Goal: Transaction & Acquisition: Purchase product/service

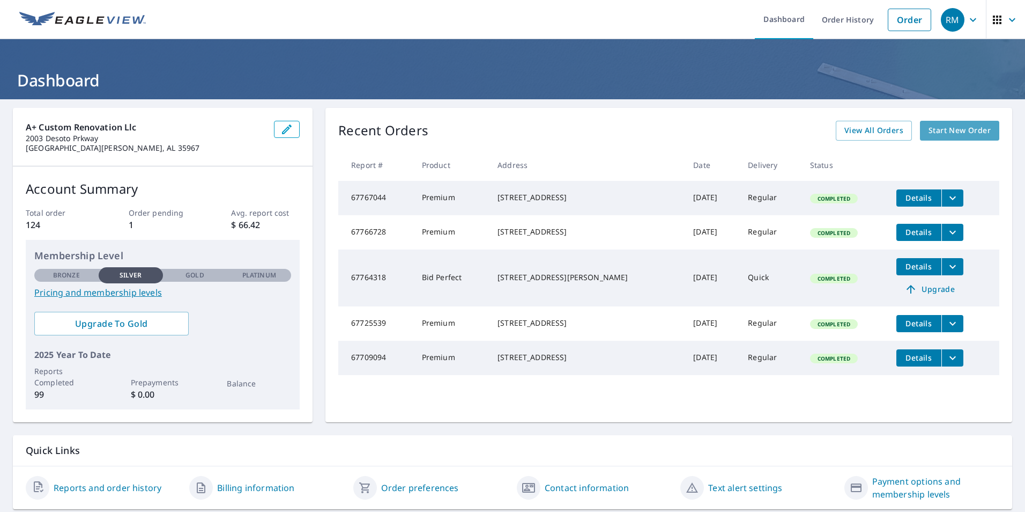
click at [967, 131] on span "Start New Order" at bounding box center [960, 130] width 62 height 13
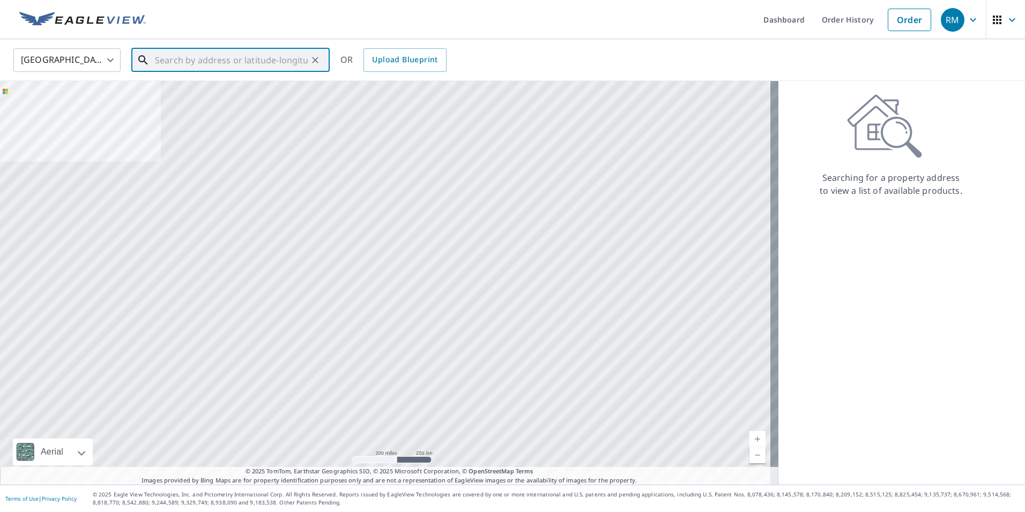
click at [231, 62] on input "text" at bounding box center [231, 60] width 153 height 30
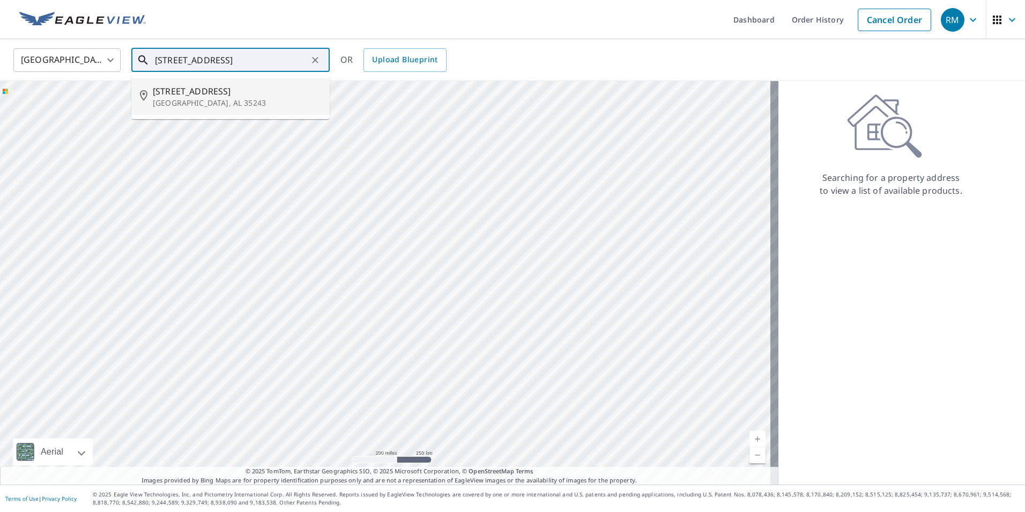
click at [201, 98] on p "[GEOGRAPHIC_DATA], AL 35243" at bounding box center [237, 103] width 168 height 11
type input "[STREET_ADDRESS]"
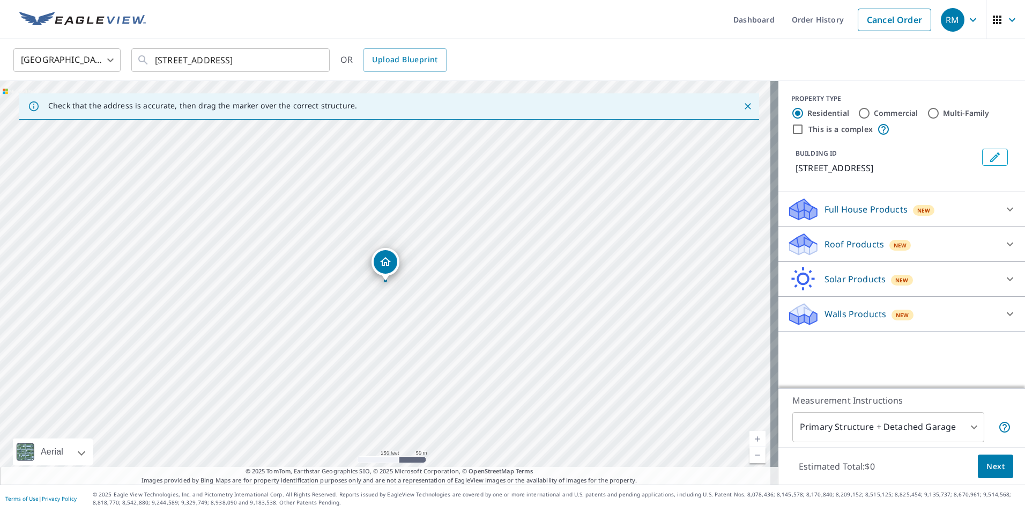
click at [750, 437] on link "Current Level 17, Zoom In" at bounding box center [758, 439] width 16 height 16
click at [750, 437] on link "Current Level 18.211946816869016, Zoom In Disabled" at bounding box center [758, 439] width 16 height 16
drag, startPoint x: 397, startPoint y: 264, endPoint x: 379, endPoint y: 258, distance: 19.3
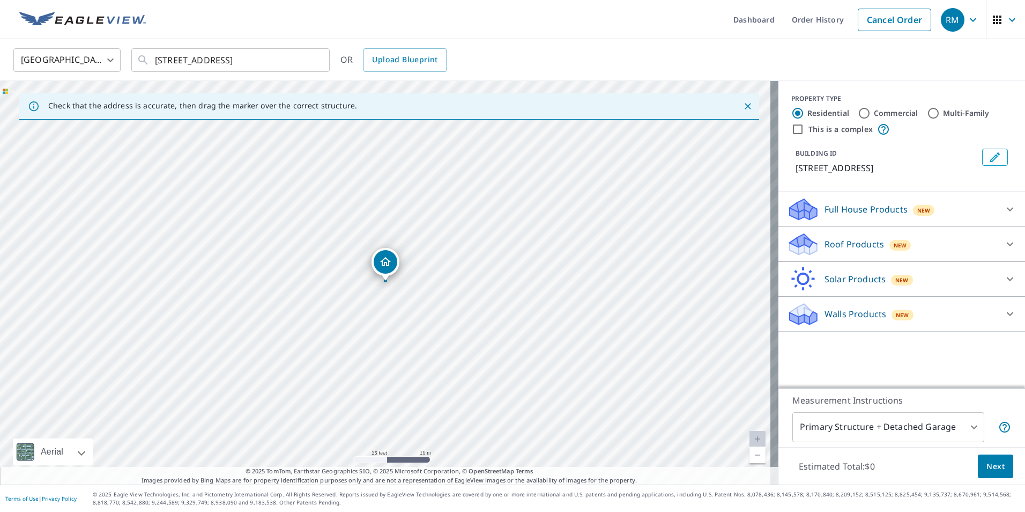
click at [924, 251] on div "Roof Products New" at bounding box center [892, 244] width 210 height 25
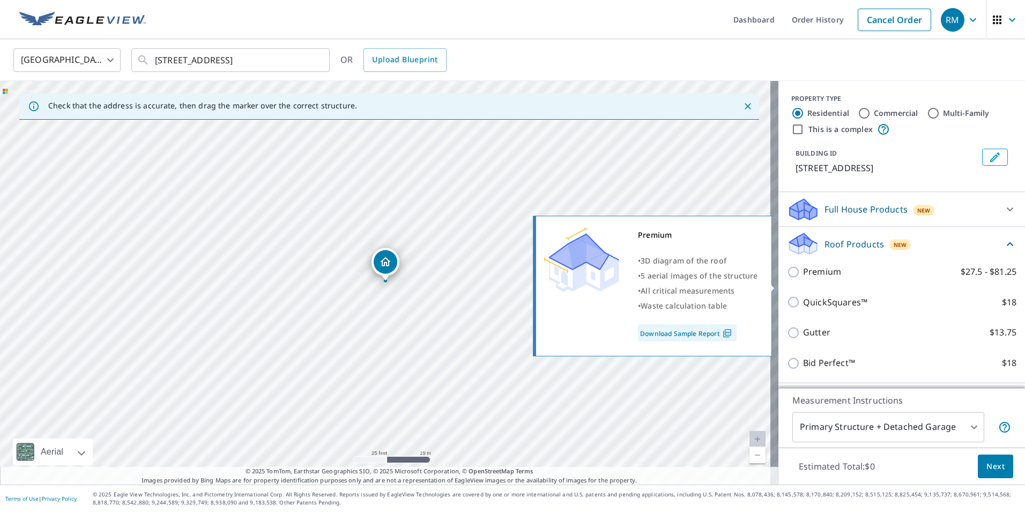
click at [816, 278] on p "Premium" at bounding box center [822, 271] width 38 height 13
click at [803, 278] on input "Premium $27.5 - $81.25" at bounding box center [795, 271] width 16 height 13
checkbox input "true"
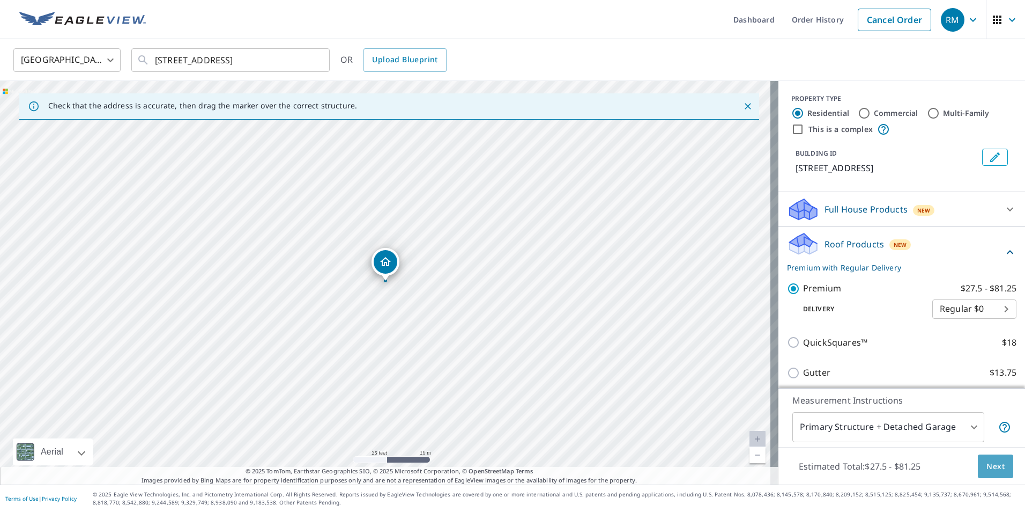
click at [991, 463] on span "Next" at bounding box center [996, 466] width 18 height 13
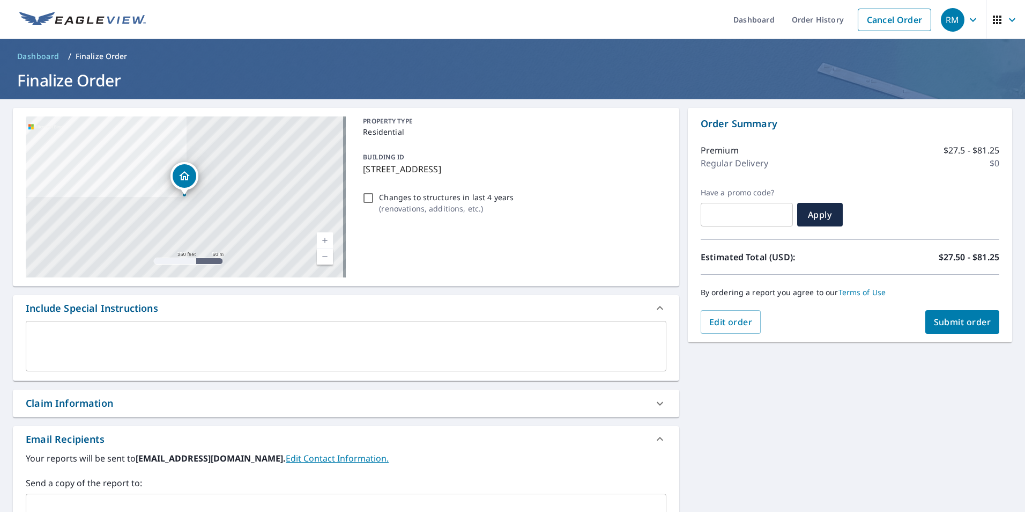
click at [963, 320] on span "Submit order" at bounding box center [962, 322] width 57 height 12
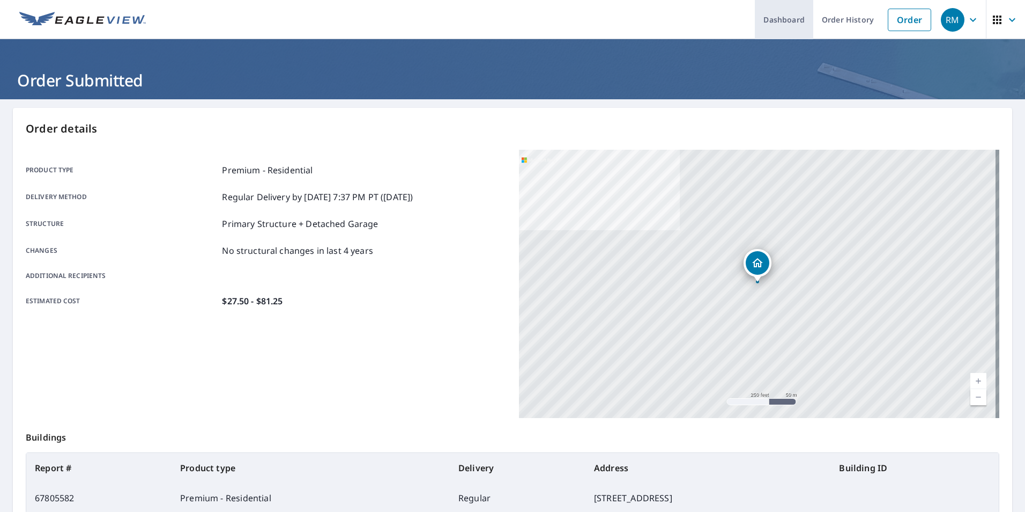
click at [759, 19] on link "Dashboard" at bounding box center [784, 19] width 58 height 39
